Goal: Obtain resource: Obtain resource

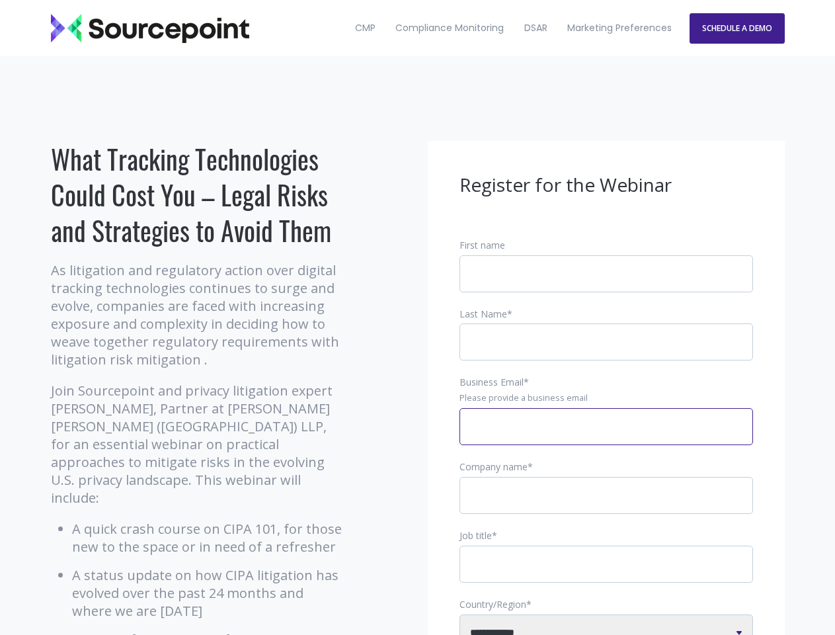
click at [607, 437] on input "Business Email *" at bounding box center [607, 426] width 294 height 37
